Goal: Transaction & Acquisition: Purchase product/service

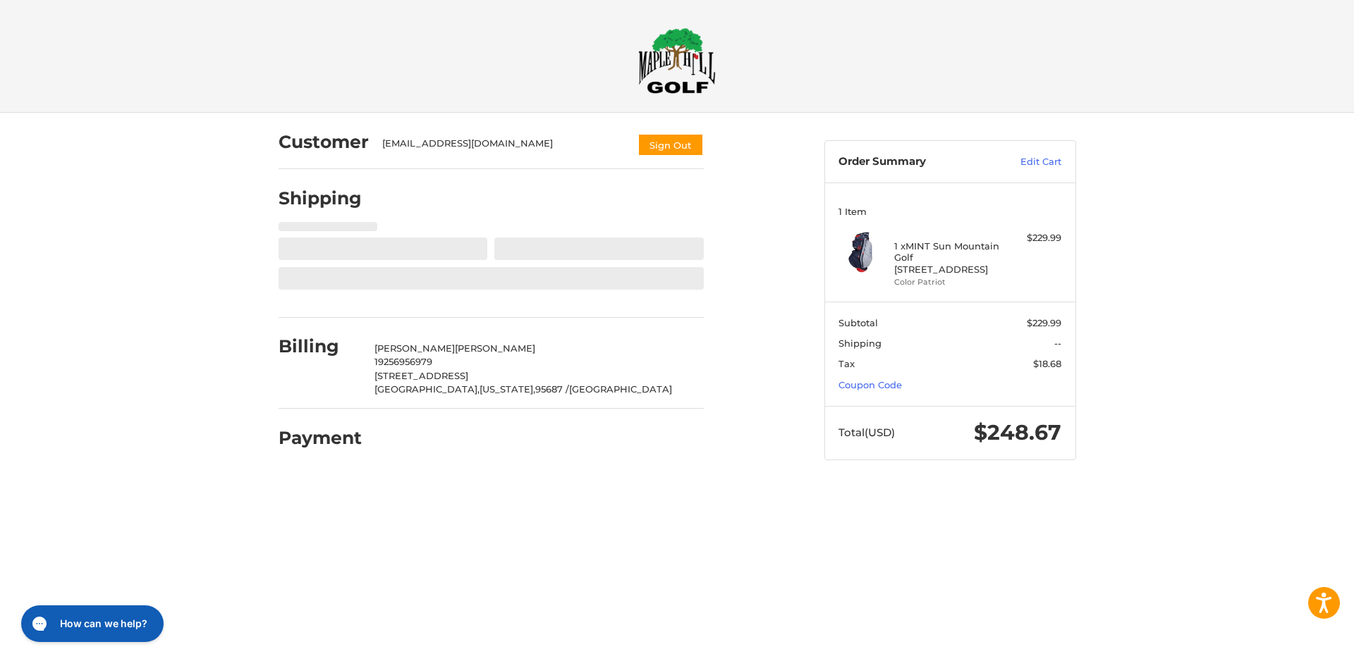
select select "**"
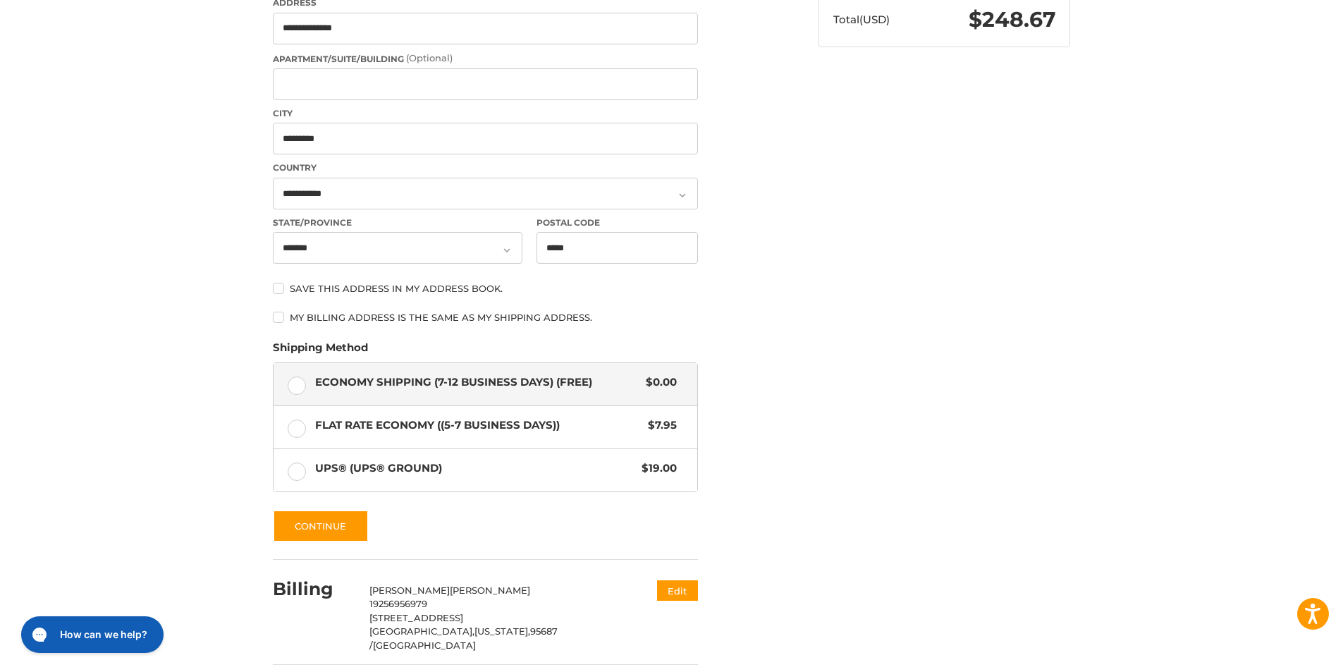
scroll to position [423, 0]
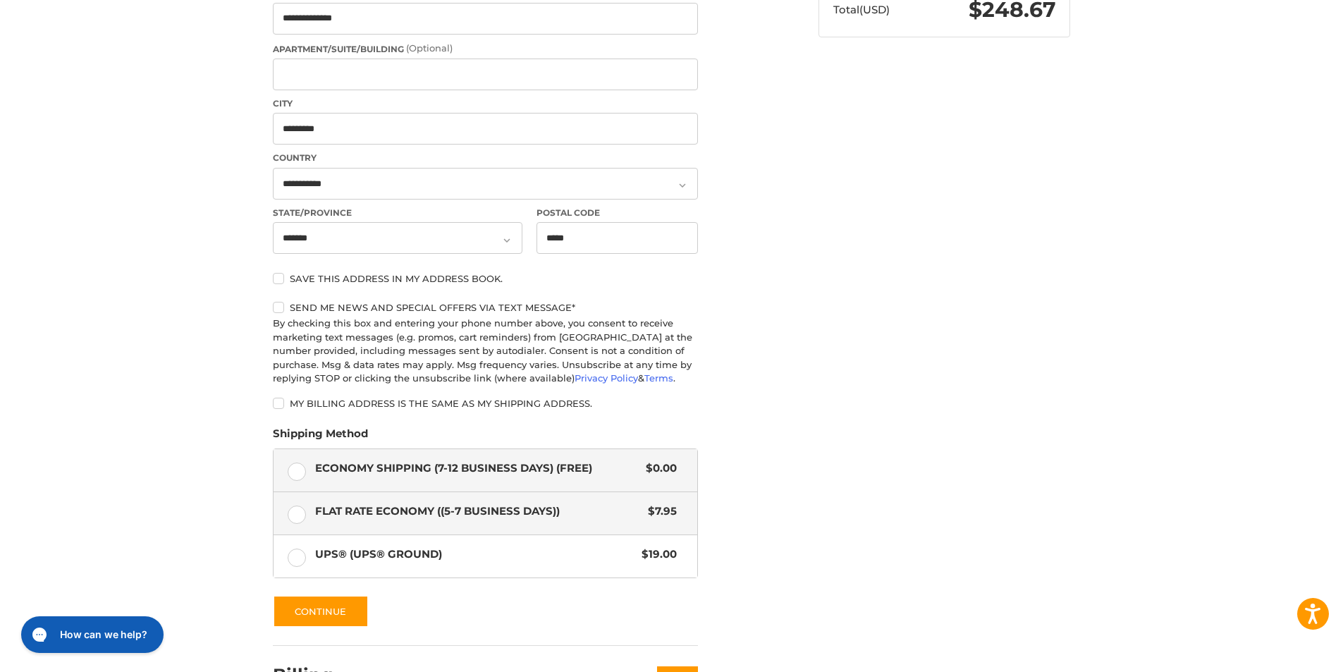
click at [303, 415] on form "First Name ******* Last Name ******* Company Name (Optional) Phone Number [GEOG…" at bounding box center [485, 225] width 425 height 806
click at [293, 510] on label "Flat Rate Economy ((5-7 Business Days)) $7.95" at bounding box center [486, 513] width 424 height 42
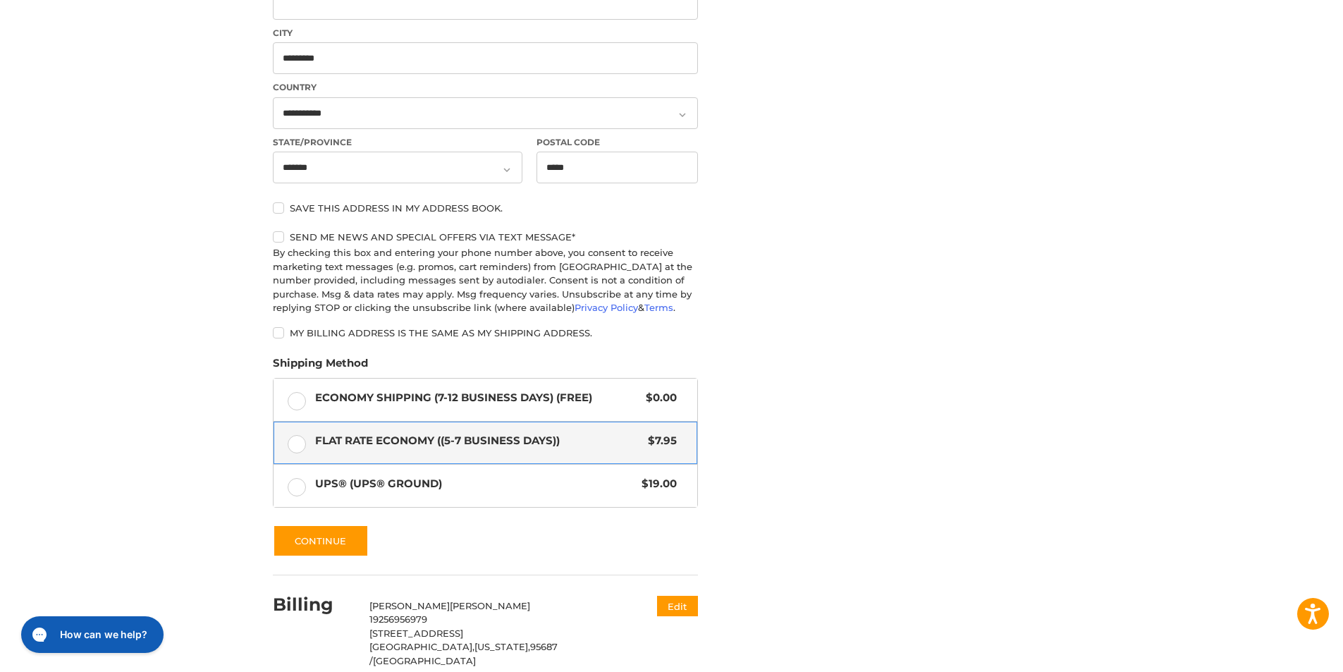
scroll to position [555, 0]
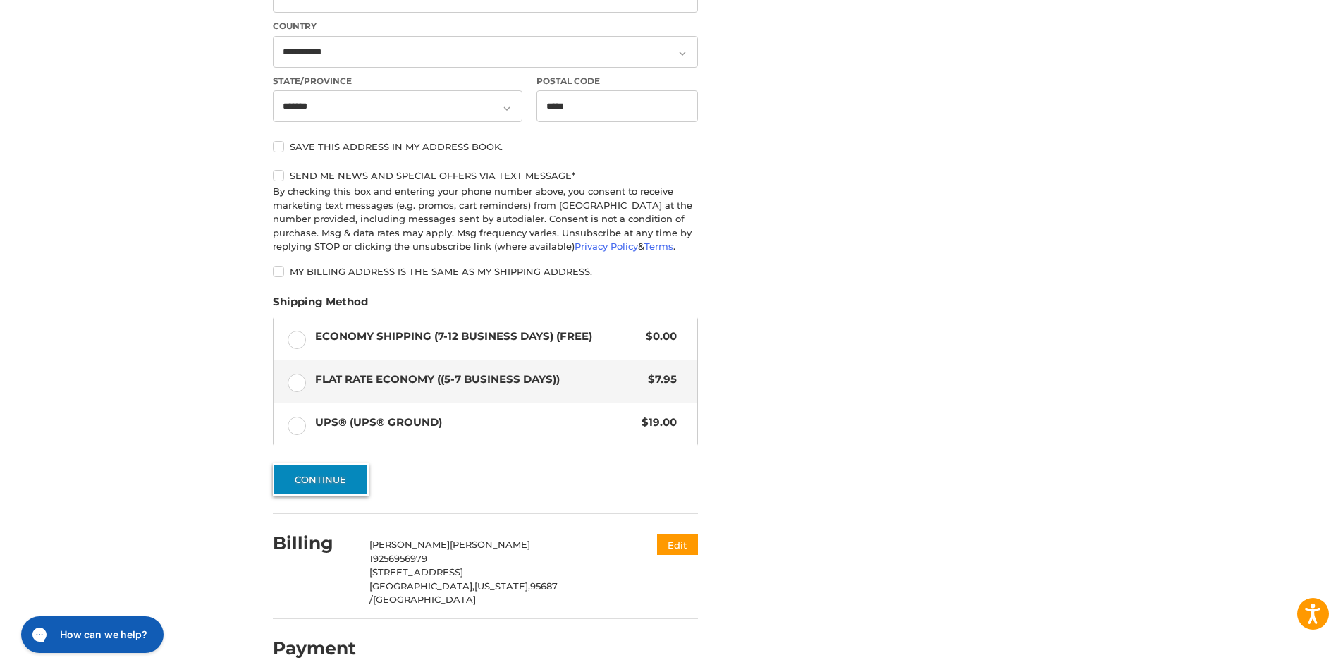
click at [324, 471] on button "Continue" at bounding box center [321, 479] width 96 height 32
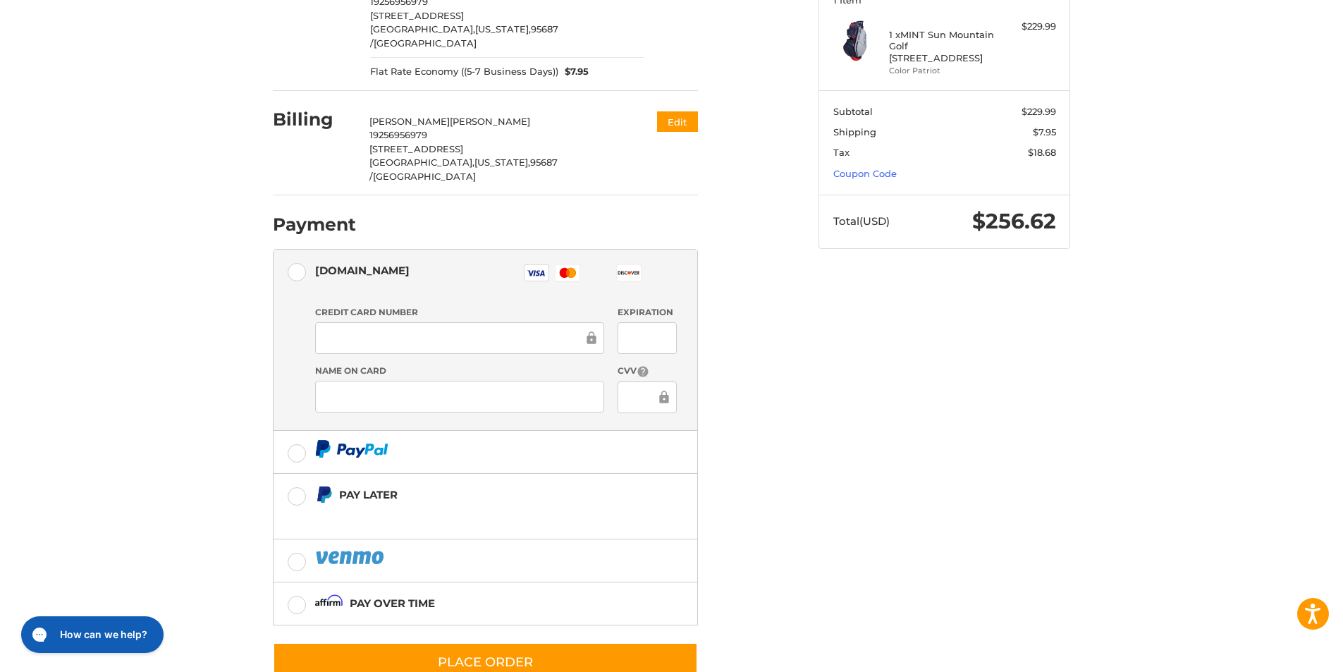
scroll to position [226, 0]
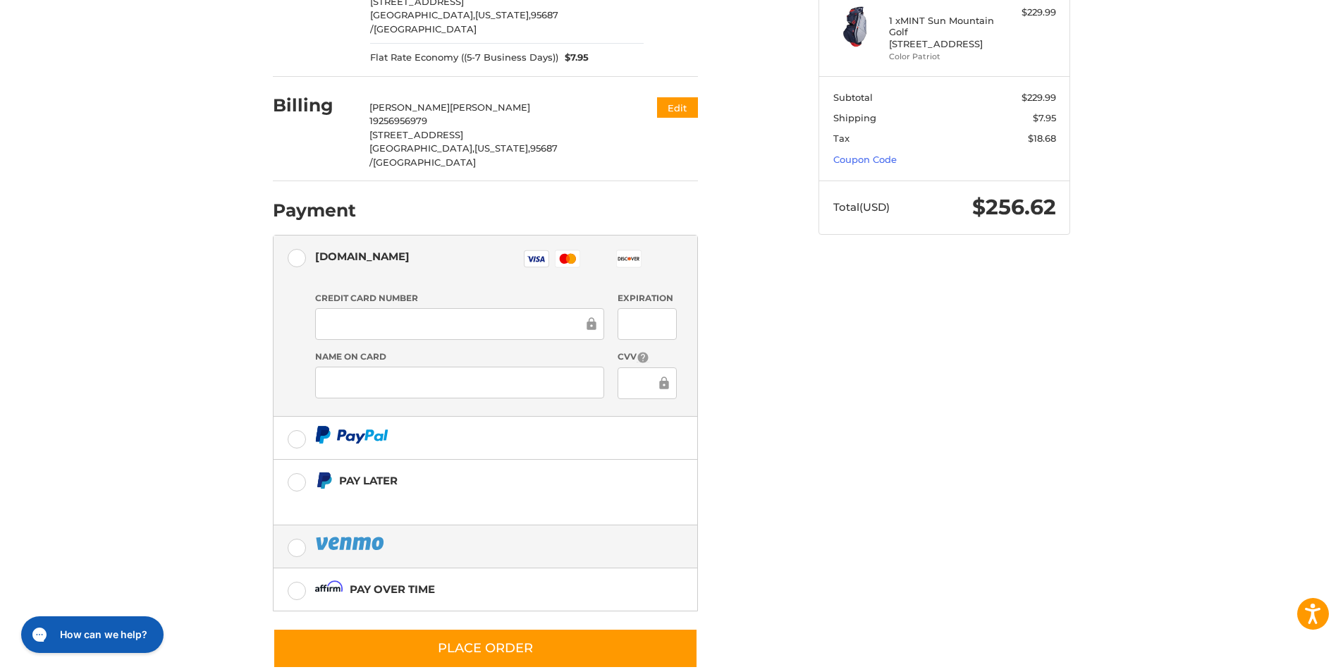
click at [298, 525] on label at bounding box center [486, 546] width 424 height 42
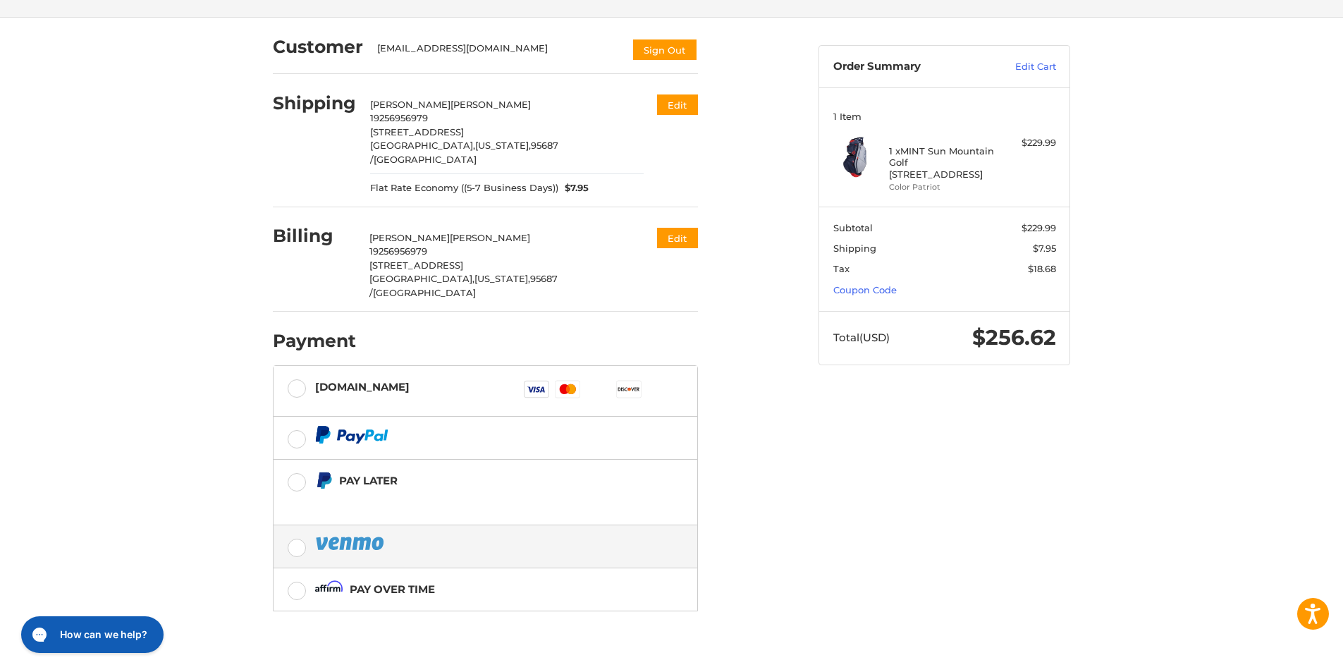
scroll to position [98, 0]
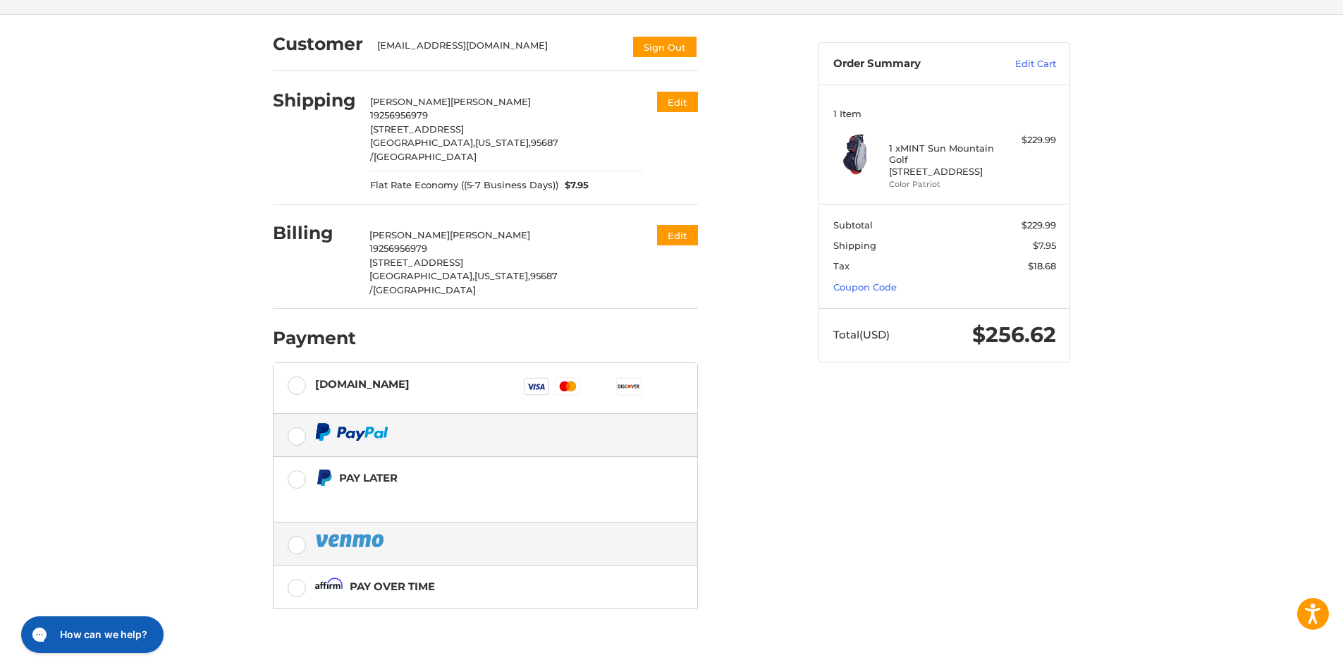
click at [302, 414] on label at bounding box center [486, 435] width 424 height 42
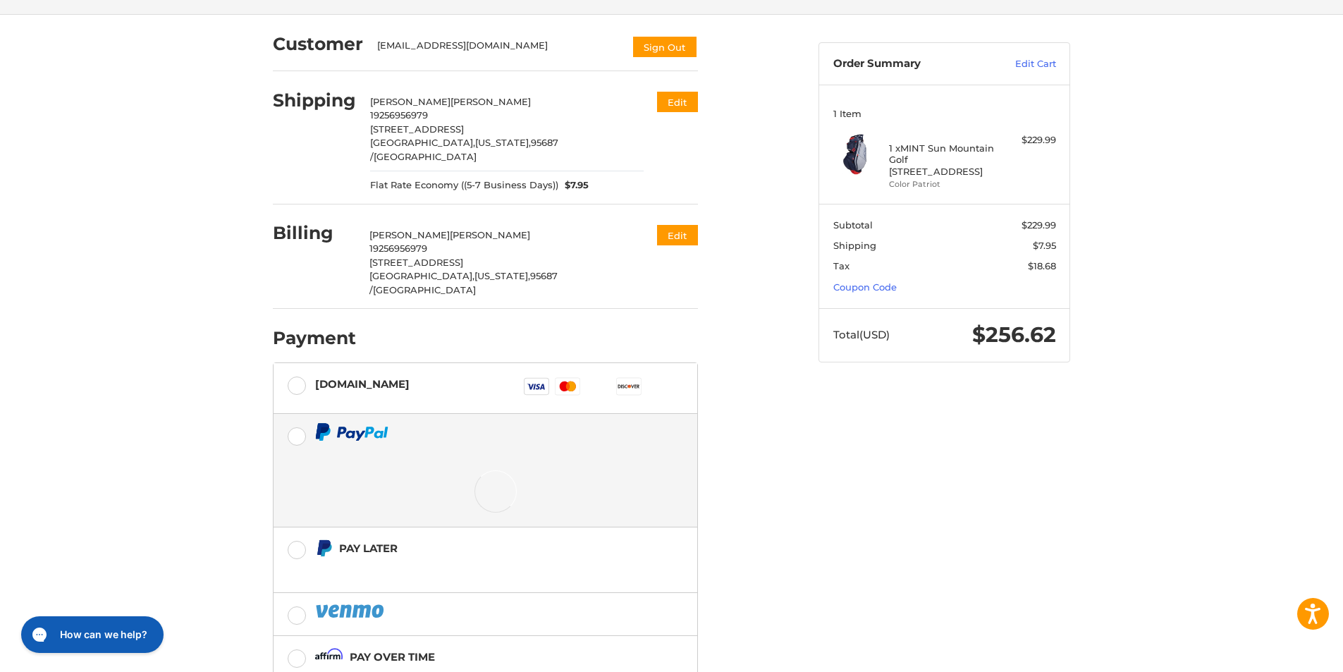
scroll to position [95, 0]
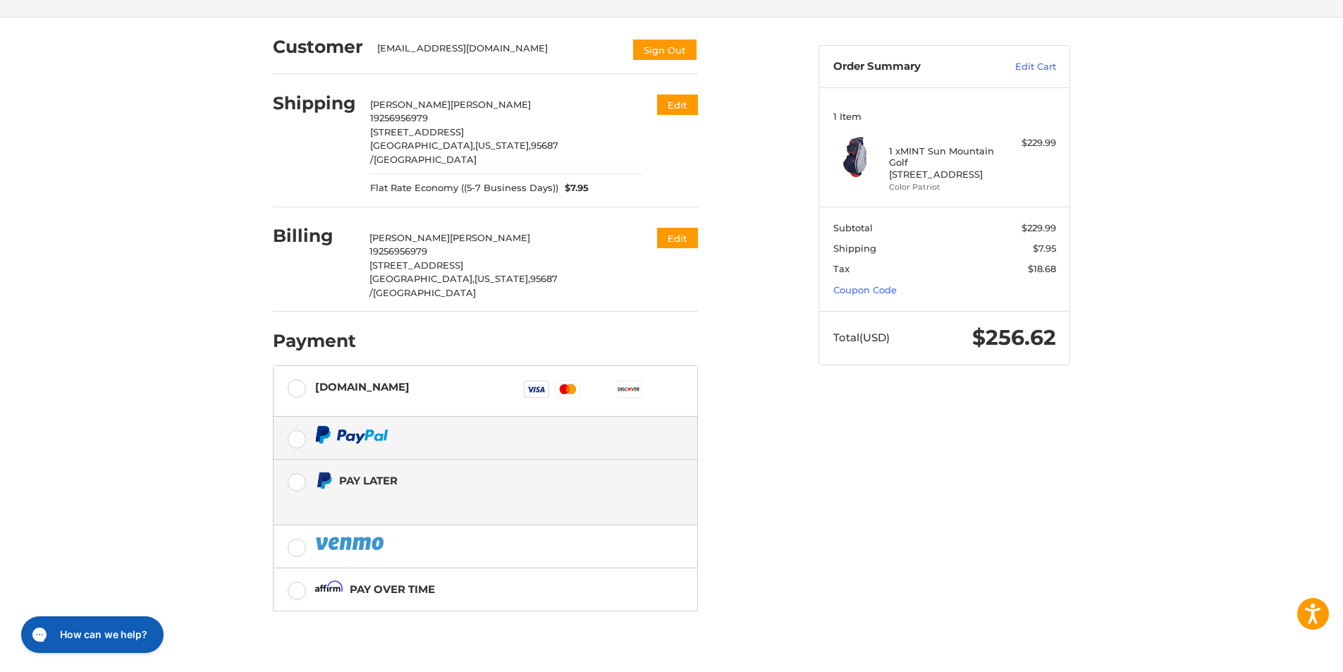
click at [303, 460] on label "Pay Later" at bounding box center [486, 492] width 424 height 65
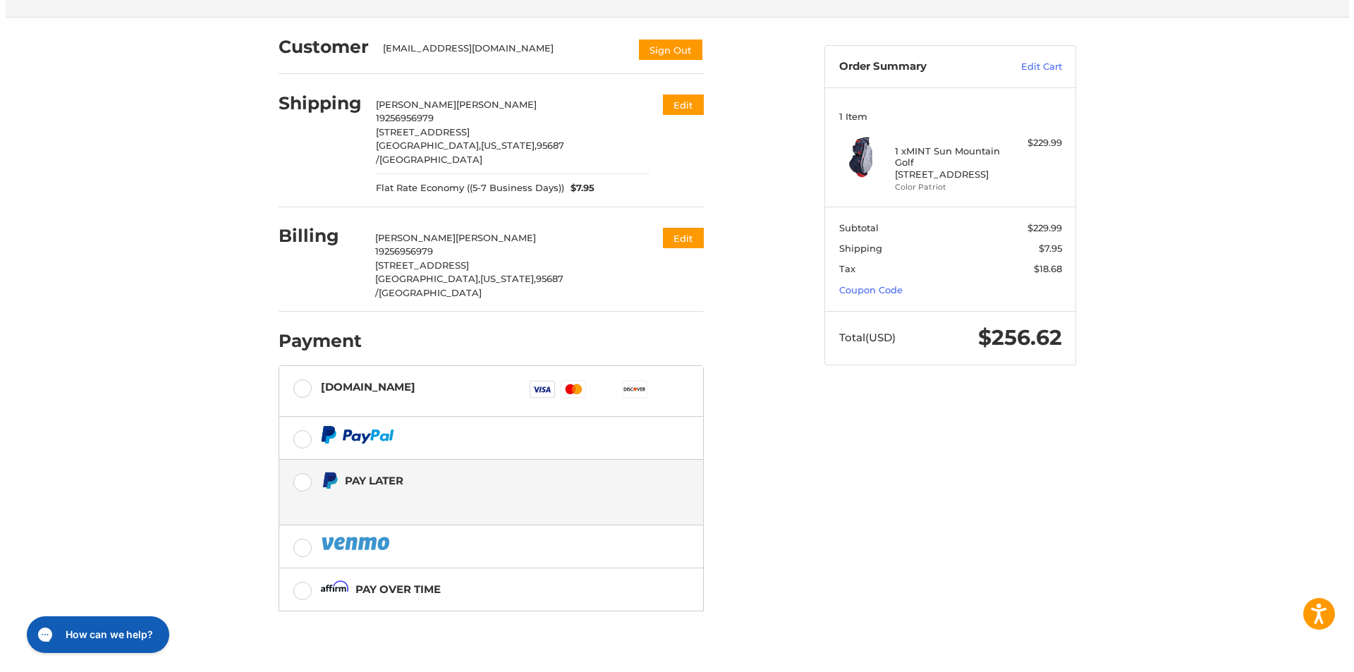
scroll to position [98, 0]
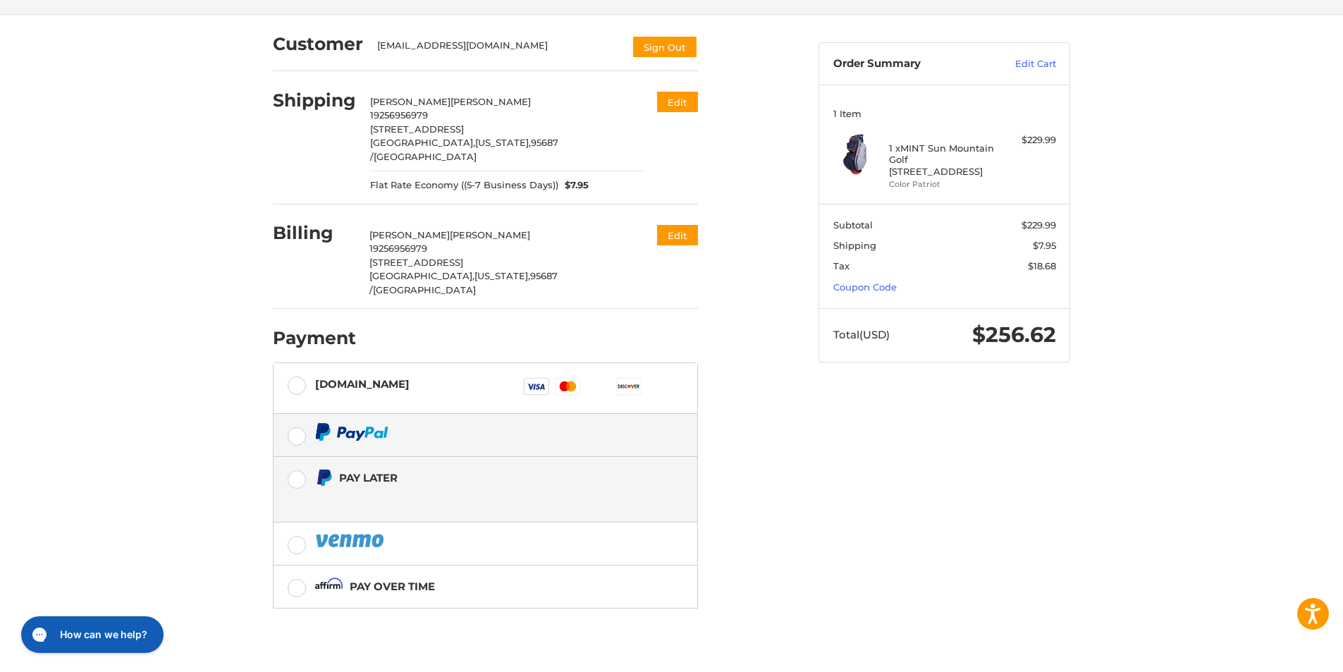
click at [314, 414] on label at bounding box center [486, 435] width 424 height 42
click at [301, 457] on label "Pay Later" at bounding box center [486, 489] width 424 height 65
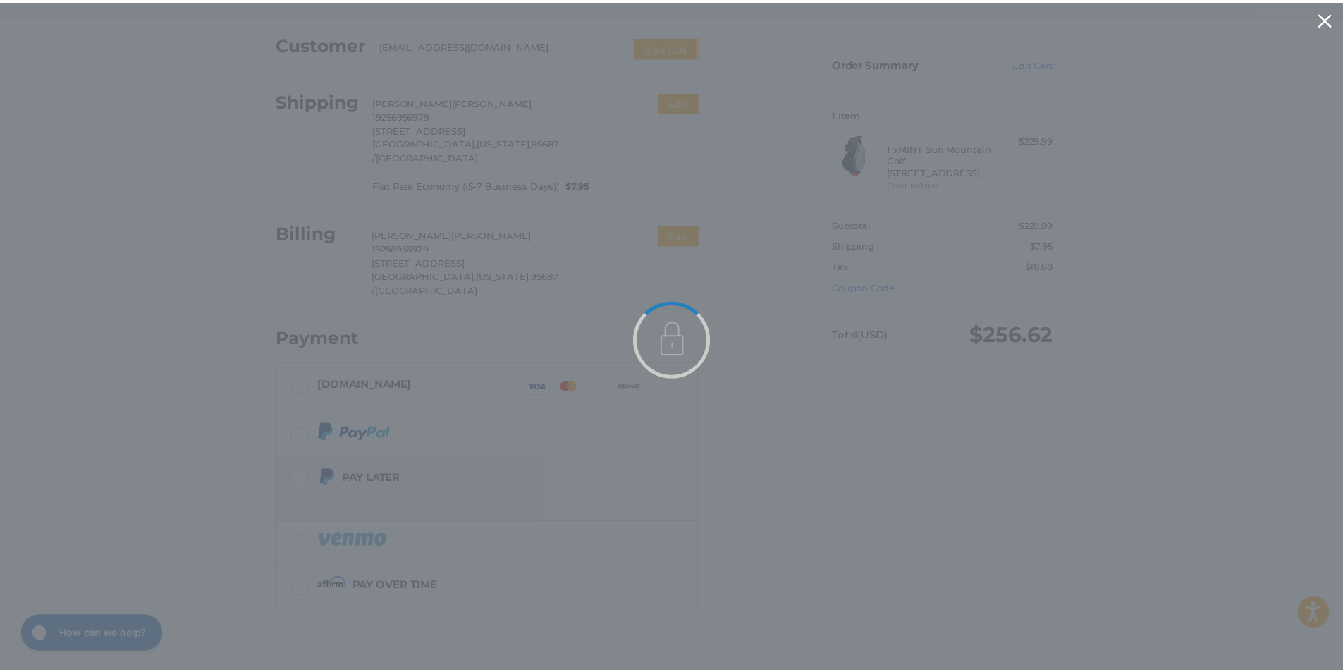
scroll to position [0, 0]
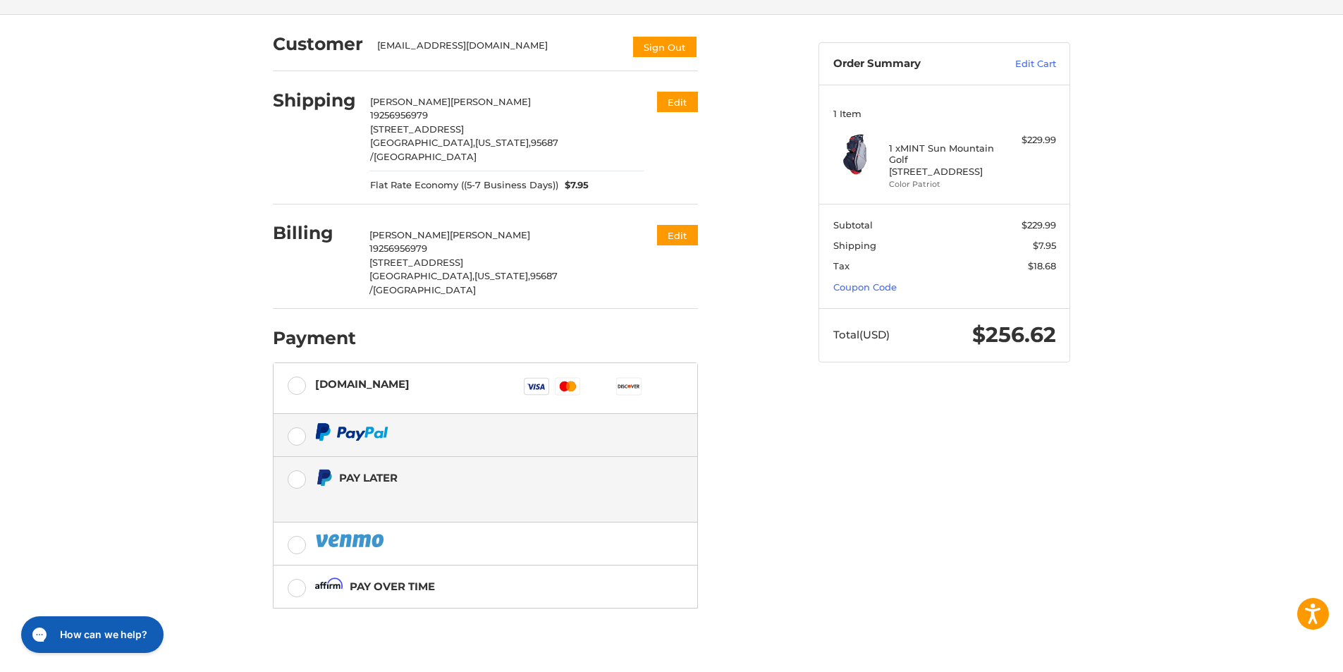
click at [312, 414] on label at bounding box center [486, 435] width 424 height 42
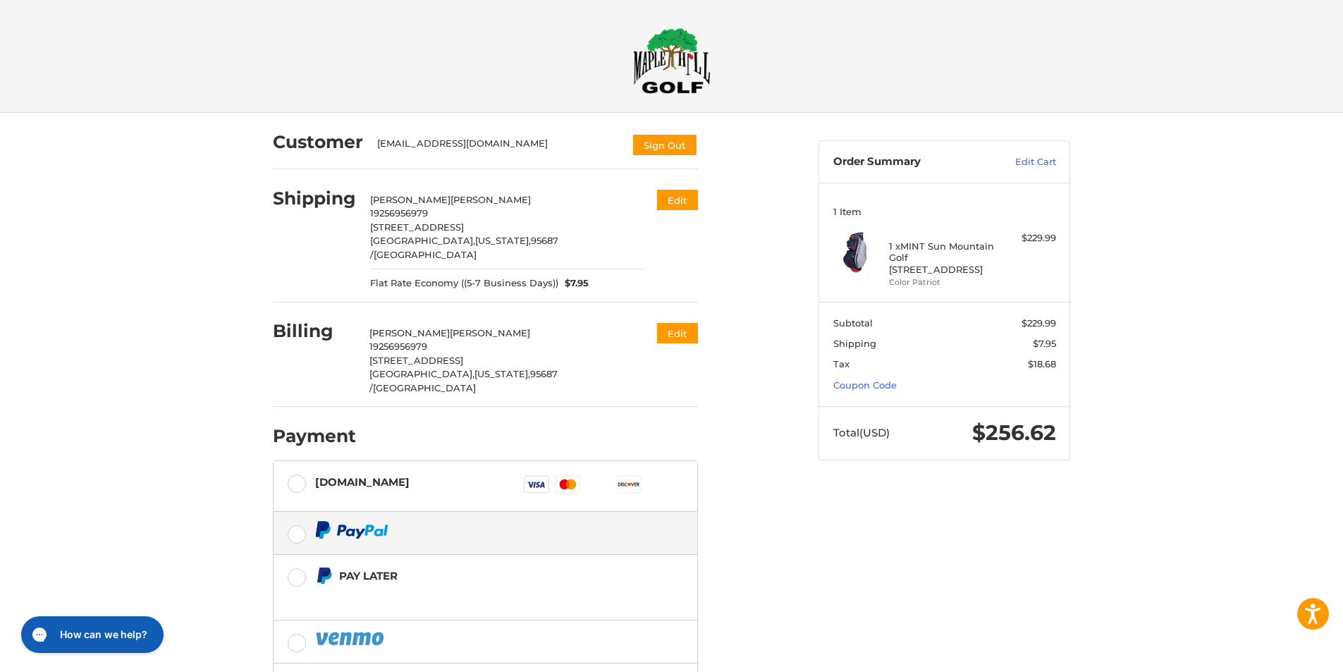
click at [907, 42] on h2 at bounding box center [671, 60] width 809 height 66
click at [859, 251] on img at bounding box center [854, 252] width 42 height 42
